Goal: Transaction & Acquisition: Purchase product/service

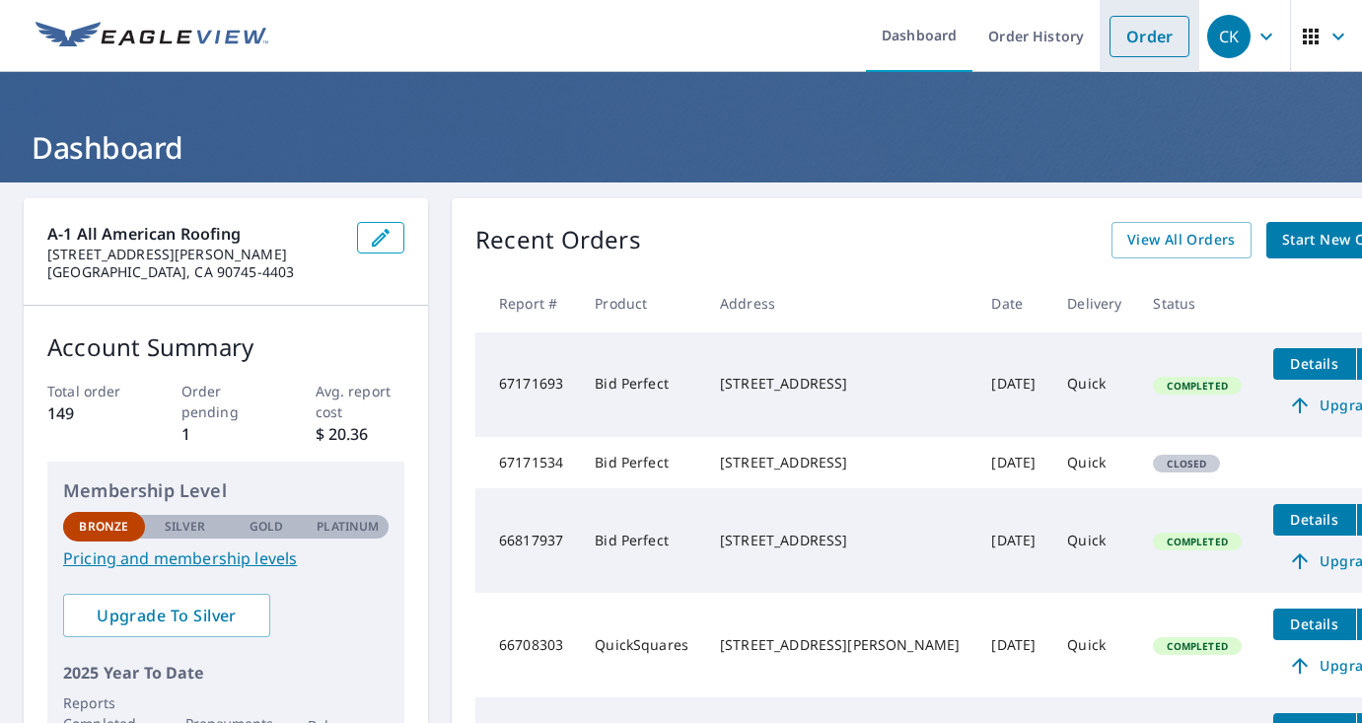
click at [1138, 32] on link "Order" at bounding box center [1150, 36] width 80 height 41
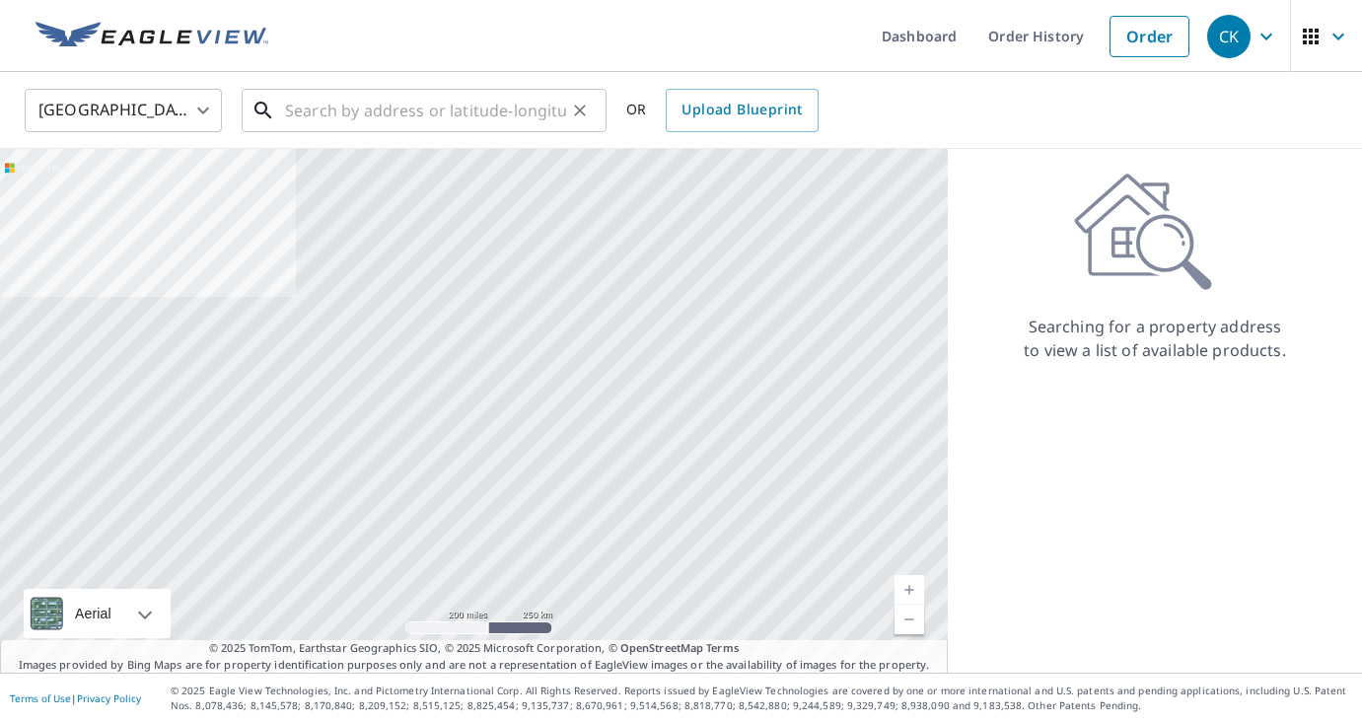
click at [363, 110] on input "text" at bounding box center [425, 110] width 281 height 55
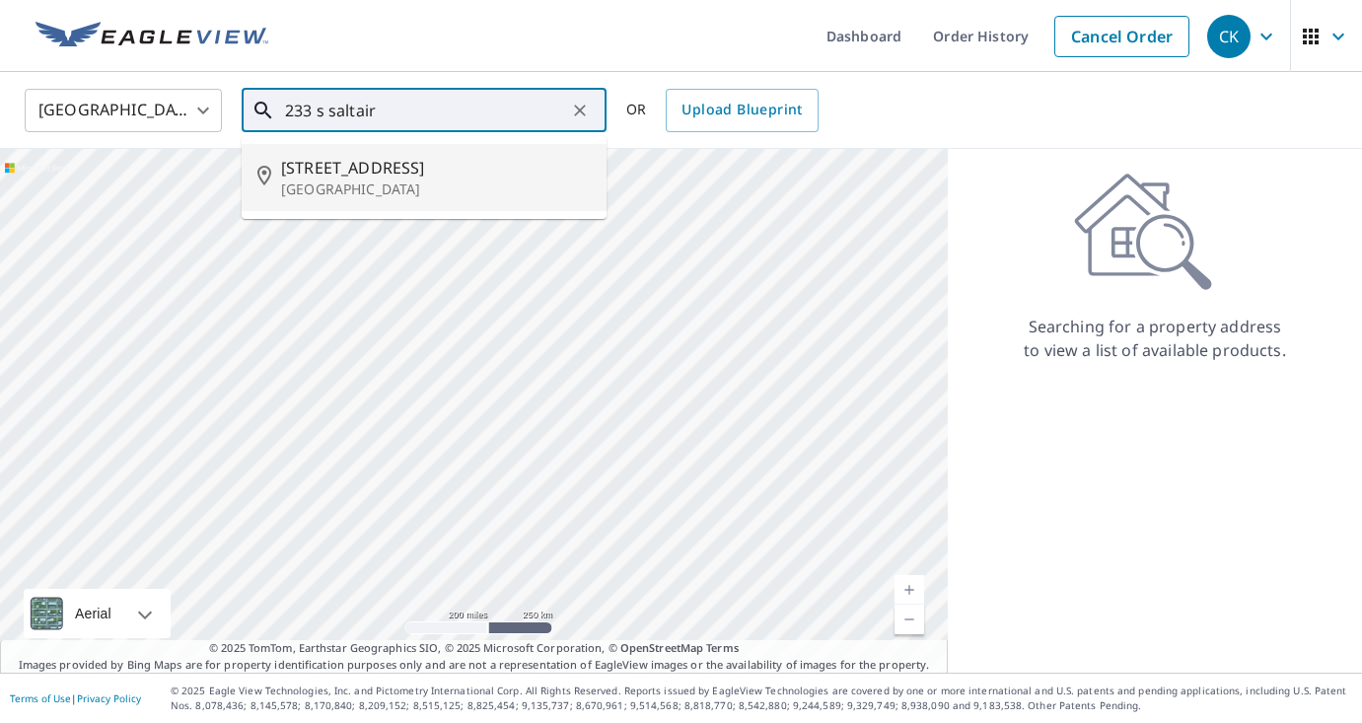
click at [330, 172] on span "[STREET_ADDRESS]" at bounding box center [436, 168] width 310 height 24
type input "[STREET_ADDRESS]"
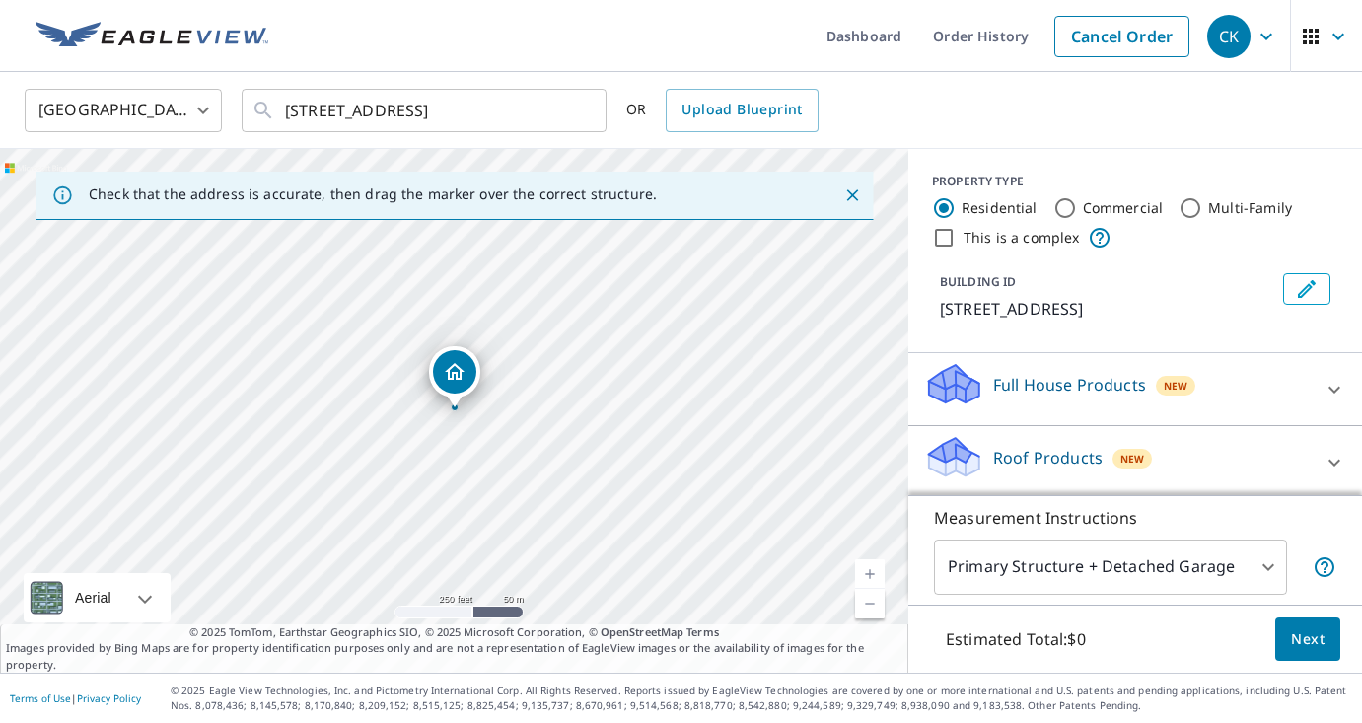
click at [864, 565] on link "Current Level 17, Zoom In" at bounding box center [870, 574] width 30 height 30
click at [864, 565] on link "Current Level 18, Zoom In" at bounding box center [870, 574] width 30 height 30
click at [864, 565] on link "Current Level 19, Zoom In" at bounding box center [870, 574] width 30 height 30
click at [870, 576] on link "Current Level 20, Zoom In Disabled" at bounding box center [870, 574] width 30 height 30
drag, startPoint x: 454, startPoint y: 378, endPoint x: 431, endPoint y: 388, distance: 24.7
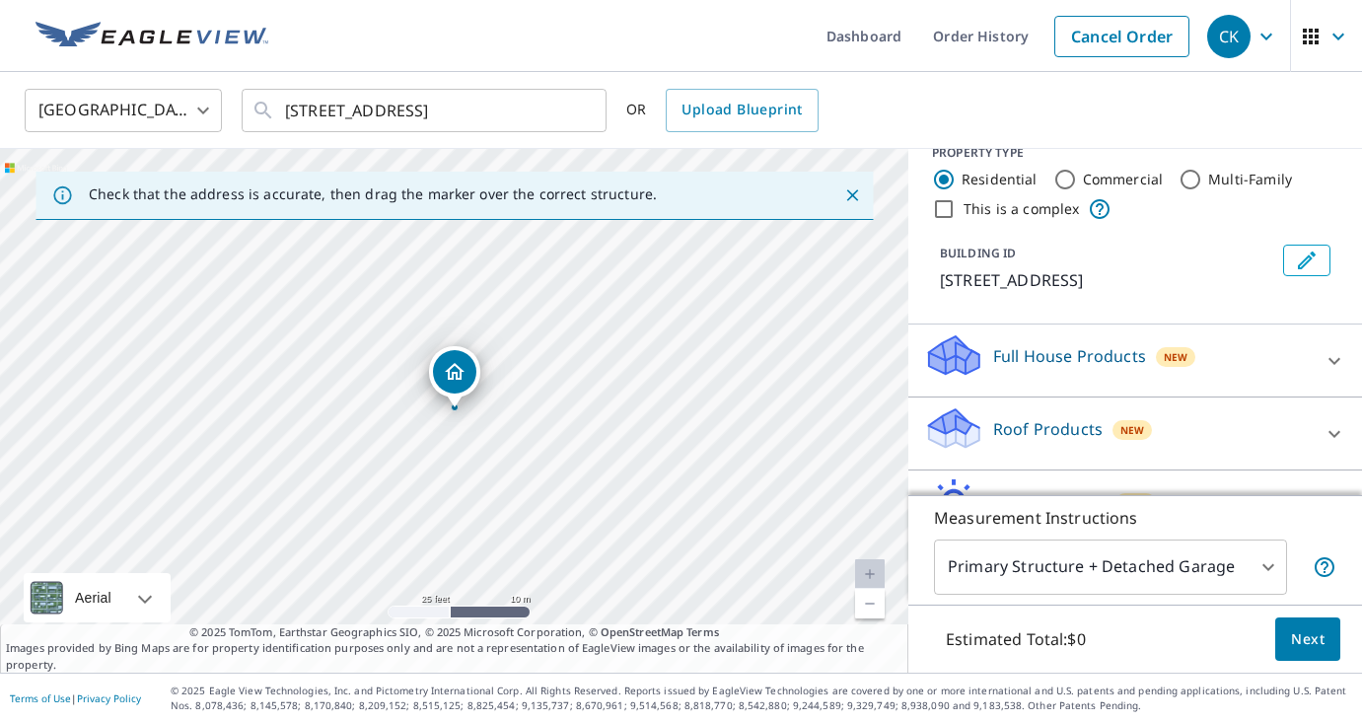
click at [1327, 429] on icon at bounding box center [1335, 434] width 24 height 24
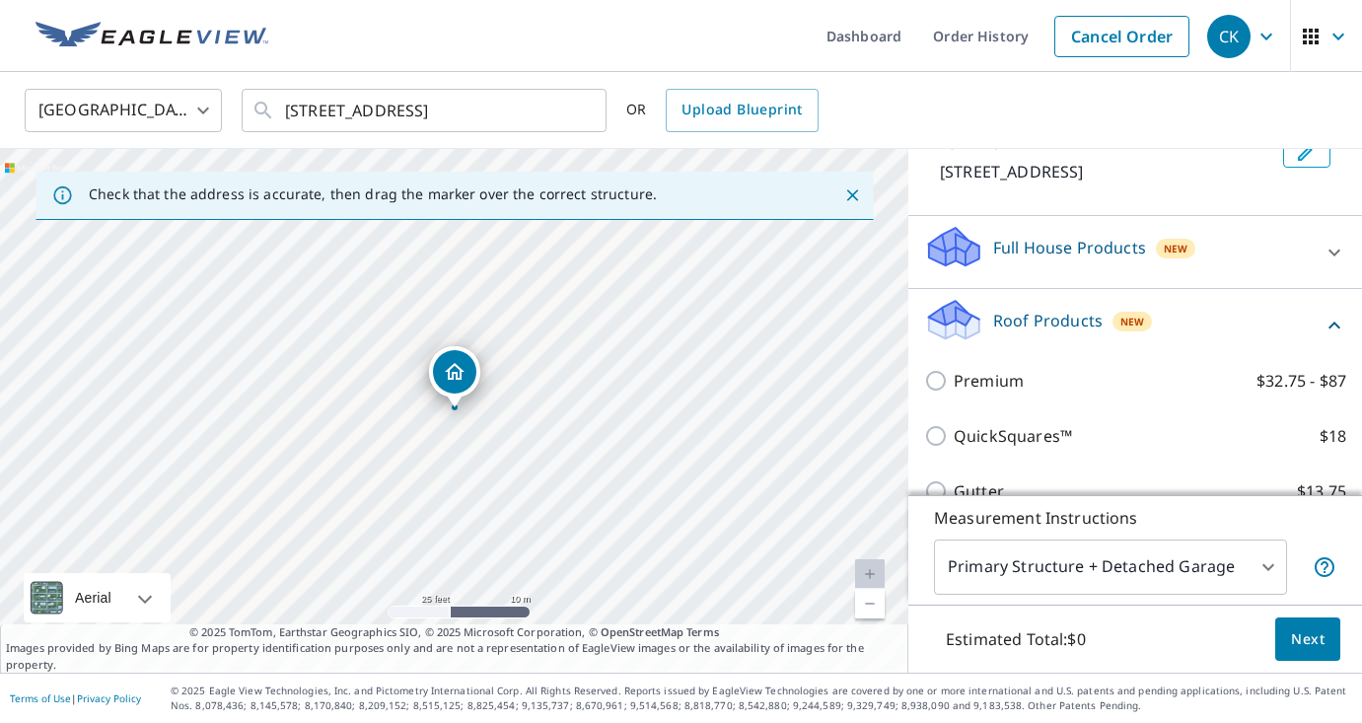
scroll to position [138, 0]
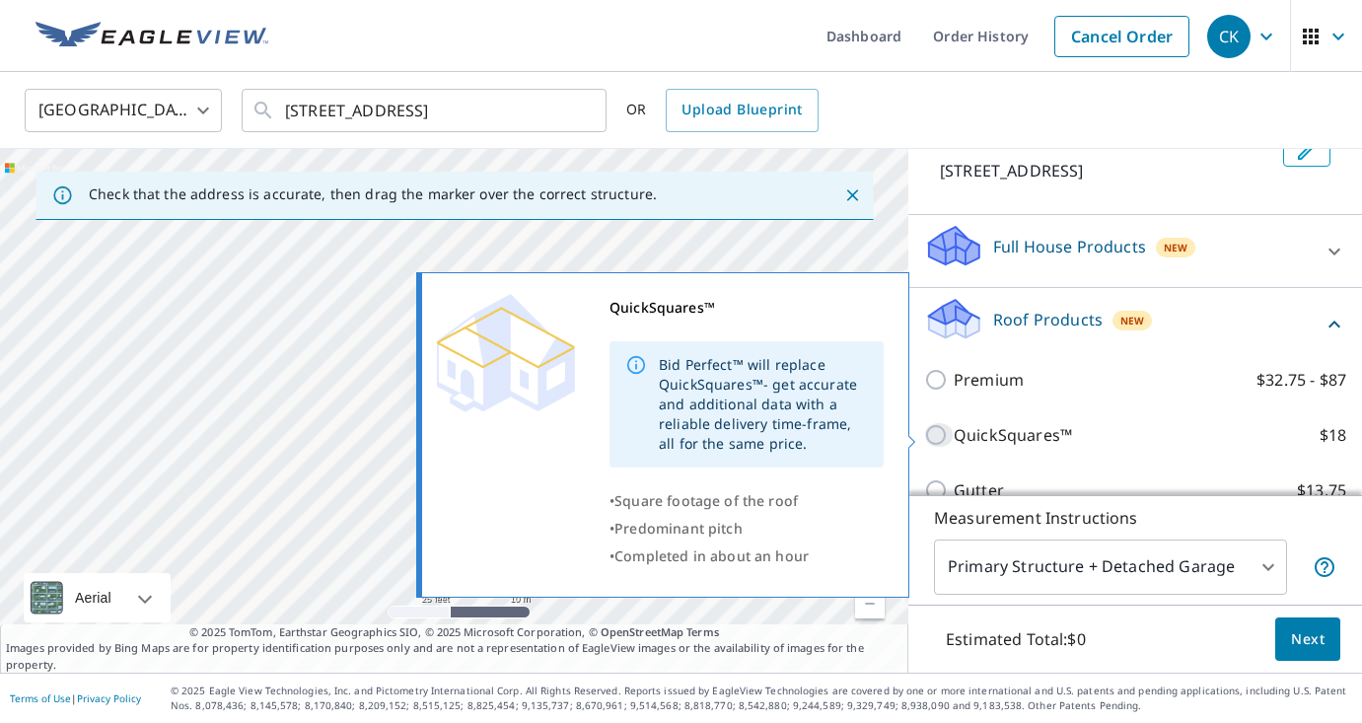
click at [937, 429] on input "QuickSquares™ $18" at bounding box center [939, 435] width 30 height 24
checkbox input "true"
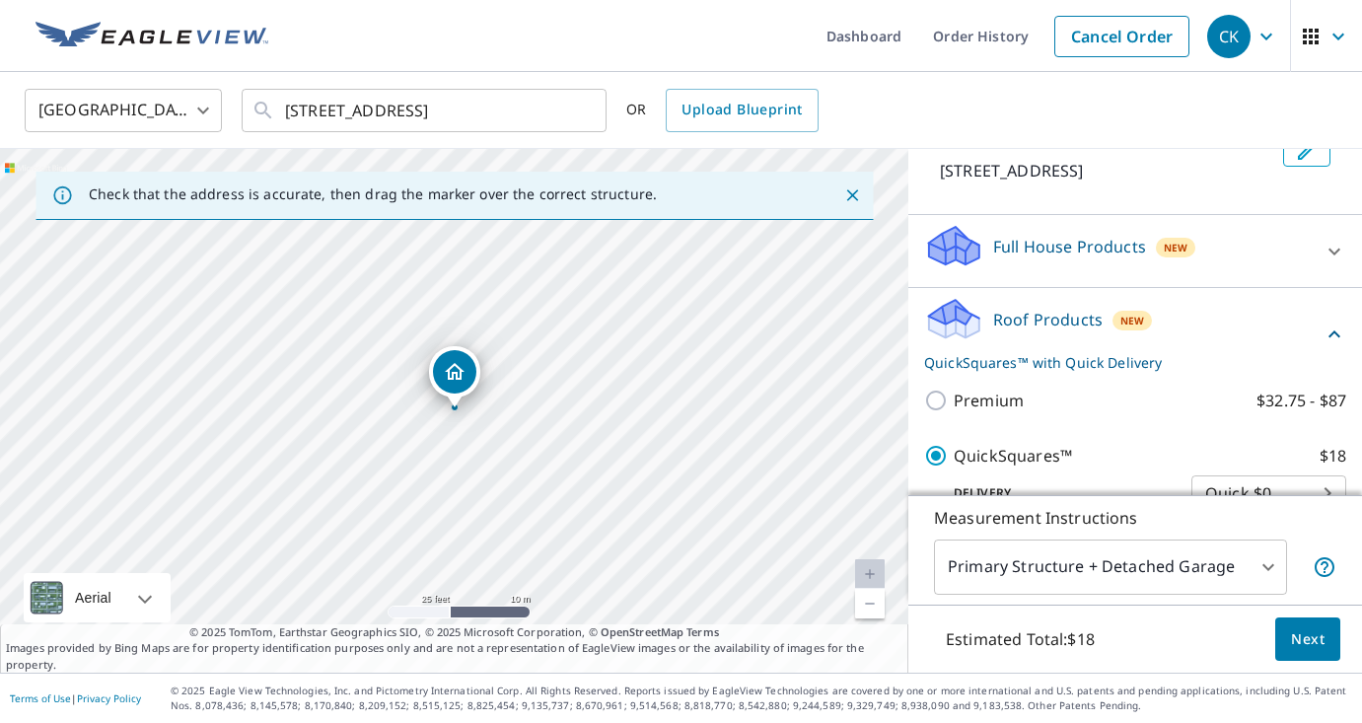
click at [1300, 640] on span "Next" at bounding box center [1308, 639] width 34 height 25
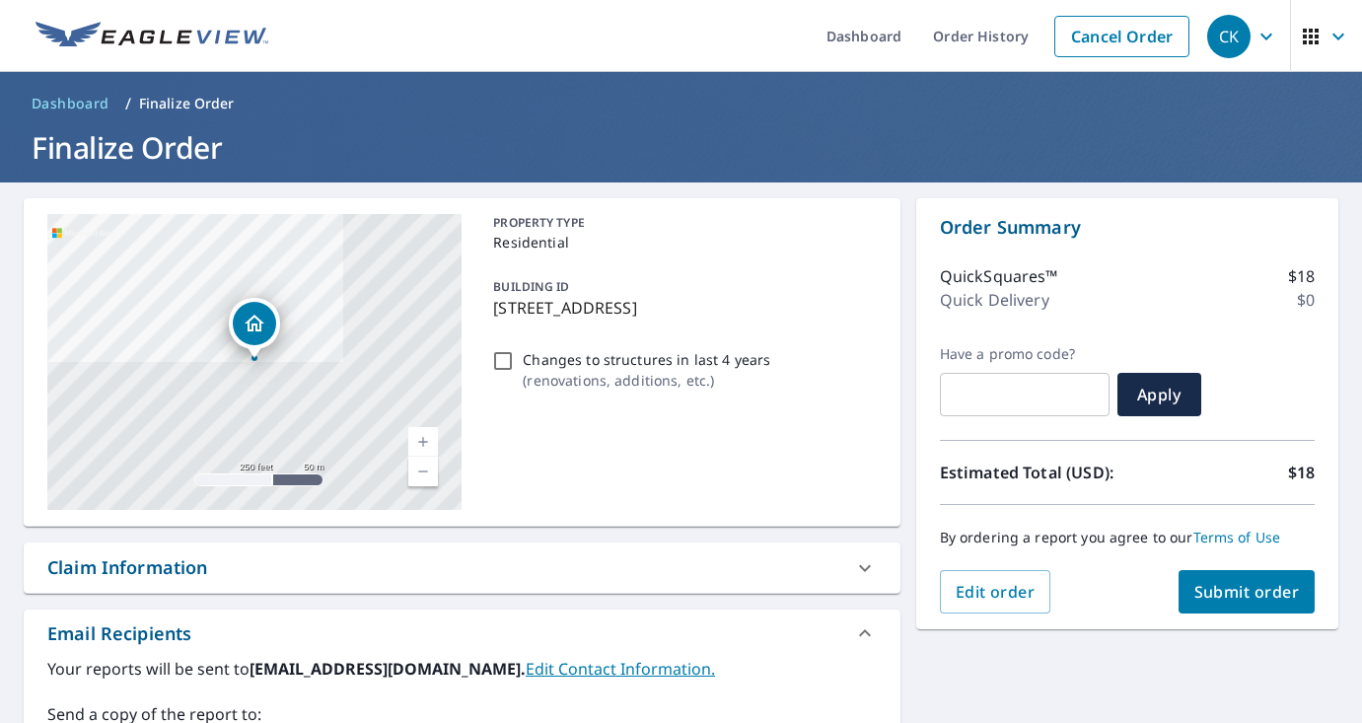
click at [1243, 589] on span "Submit order" at bounding box center [1248, 592] width 106 height 22
